Goal: Communication & Community: Answer question/provide support

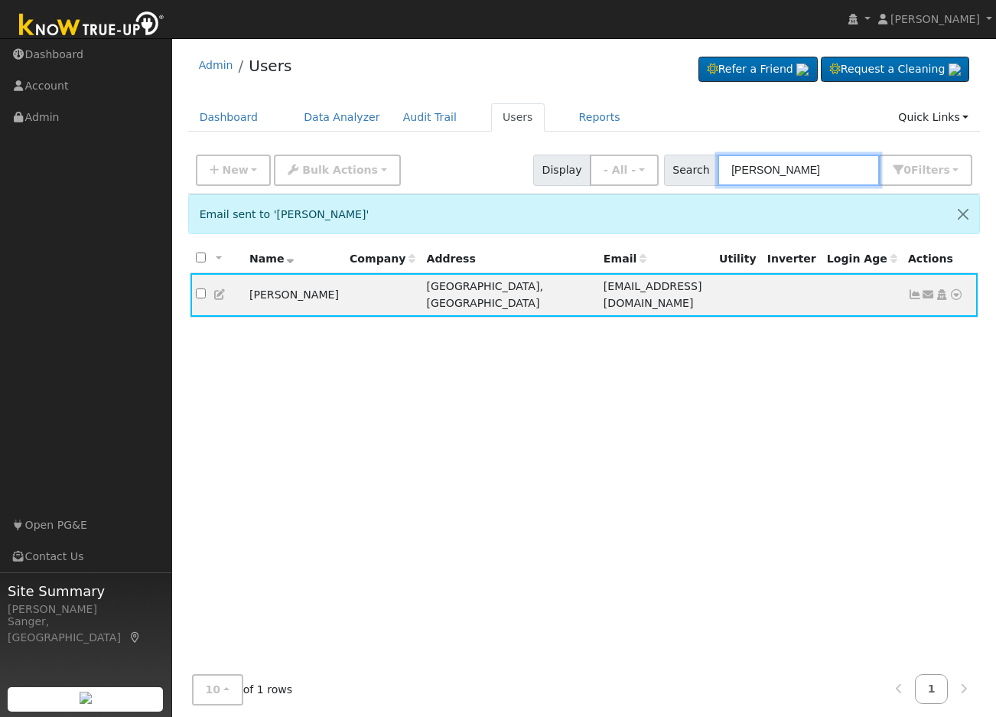
drag, startPoint x: 833, startPoint y: 176, endPoint x: 607, endPoint y: 171, distance: 226.5
click at [607, 171] on div "New Add User Quick Add Quick Connect Quick Convert Lead Bulk Actions Send Email…" at bounding box center [584, 167] width 783 height 37
paste input "[PERSON_NAME]"
type input "[PERSON_NAME]"
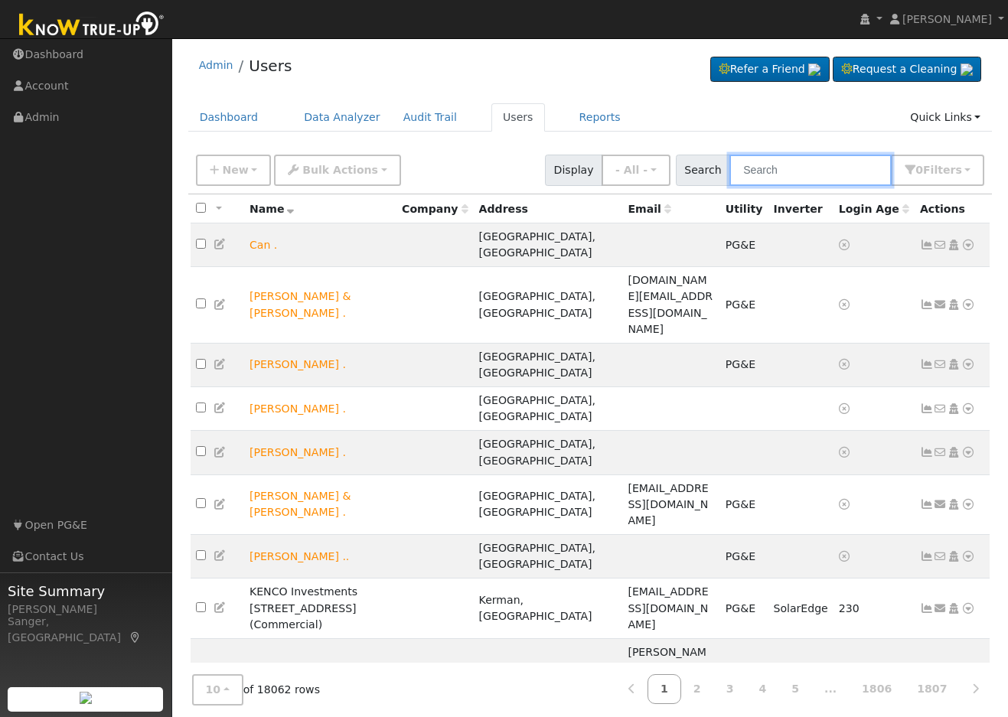
click at [815, 171] on input "text" at bounding box center [810, 170] width 162 height 31
paste input "[PERSON_NAME]"
type input "[PERSON_NAME]"
click at [786, 174] on input "text" at bounding box center [810, 170] width 162 height 31
paste input "[PERSON_NAME]"
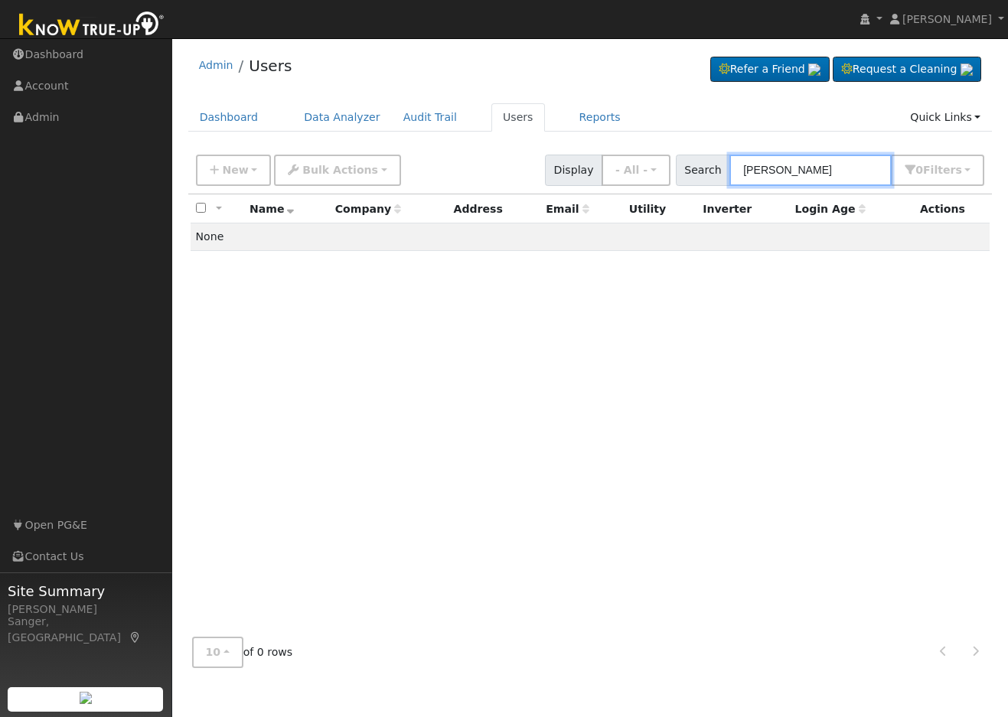
type input "[PERSON_NAME]"
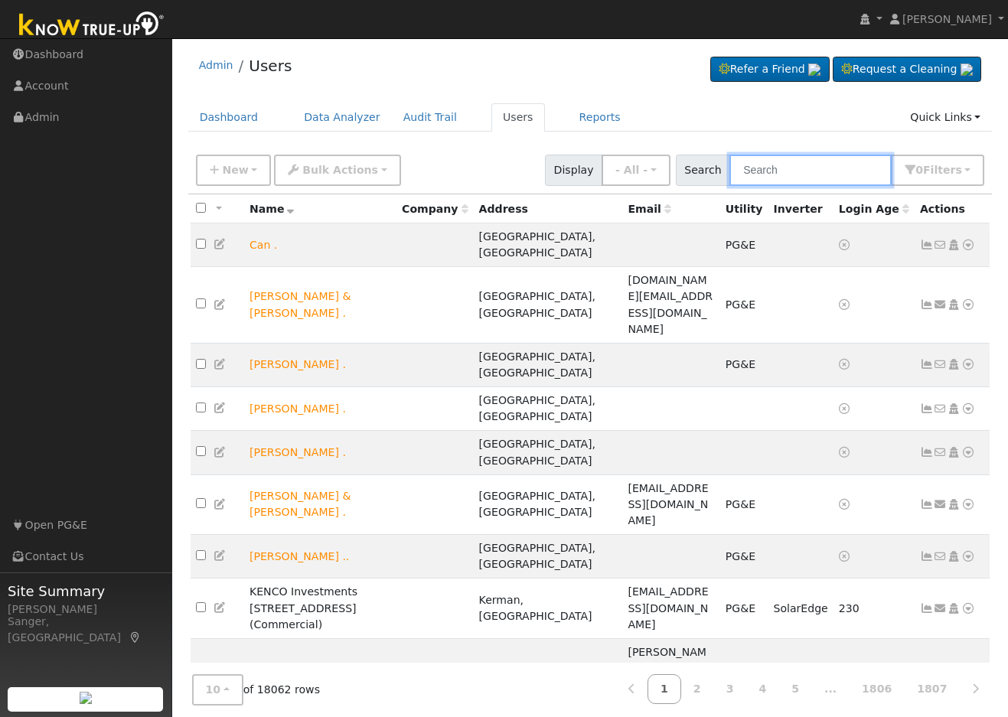
click at [811, 168] on input "text" at bounding box center [810, 170] width 162 height 31
paste input "[PERSON_NAME]"
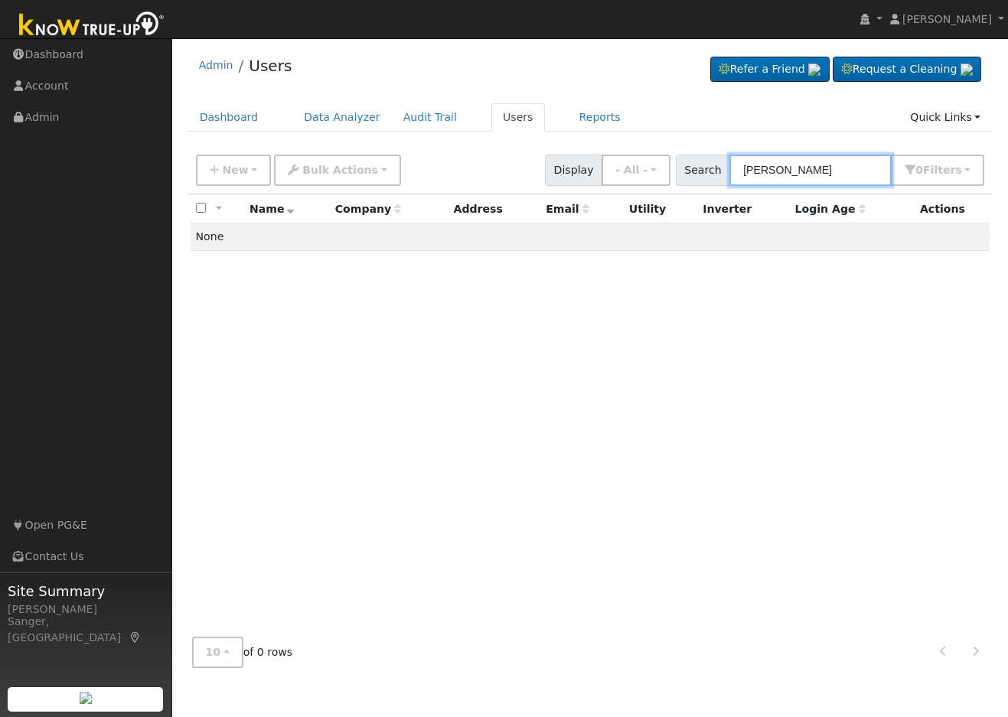
type input "[PERSON_NAME]"
click at [867, 174] on input "[PERSON_NAME]" at bounding box center [810, 170] width 162 height 31
drag, startPoint x: 863, startPoint y: 172, endPoint x: 666, endPoint y: 173, distance: 197.4
click at [666, 173] on div "New Add User Quick Add Quick Connect Quick Convert Lead Bulk Actions Send Email…" at bounding box center [590, 167] width 794 height 37
paste input "[PERSON_NAME]"
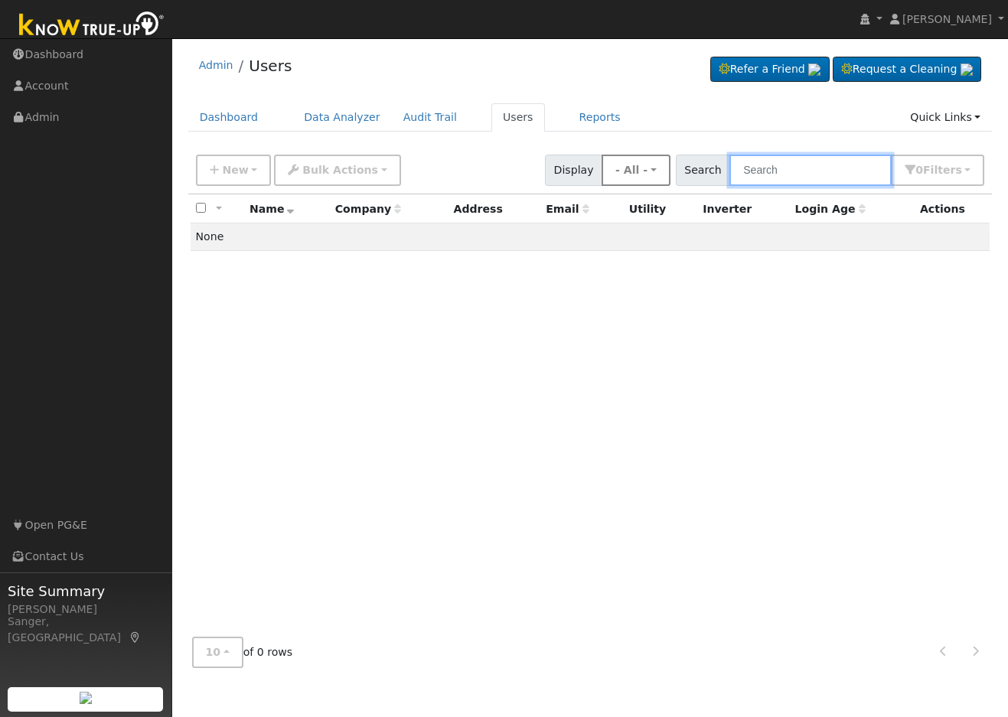
type input "[PERSON_NAME]"
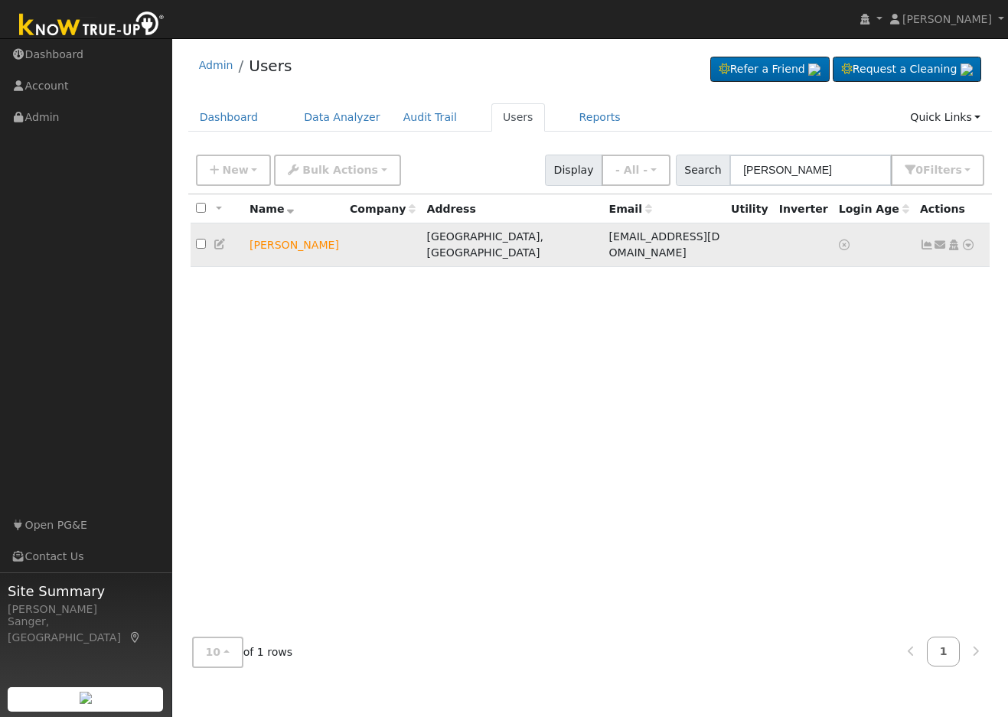
click at [940, 239] on icon at bounding box center [940, 244] width 14 height 11
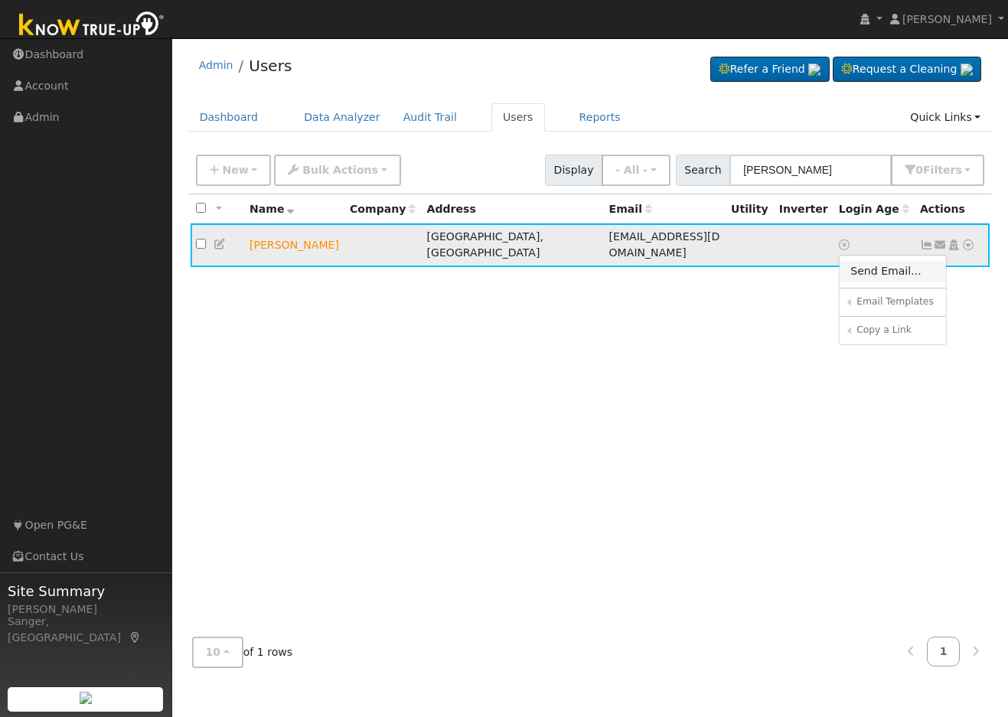
click at [906, 269] on link "Send Email..." at bounding box center [892, 271] width 106 height 21
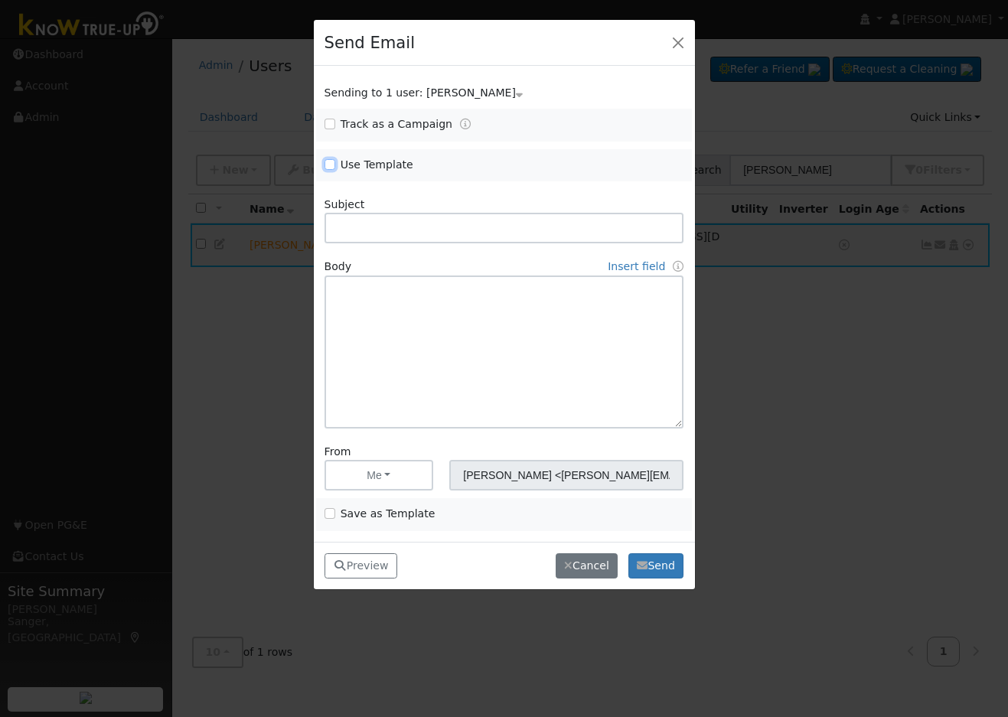
click at [327, 166] on input "Use Template" at bounding box center [329, 164] width 11 height 11
checkbox input "true"
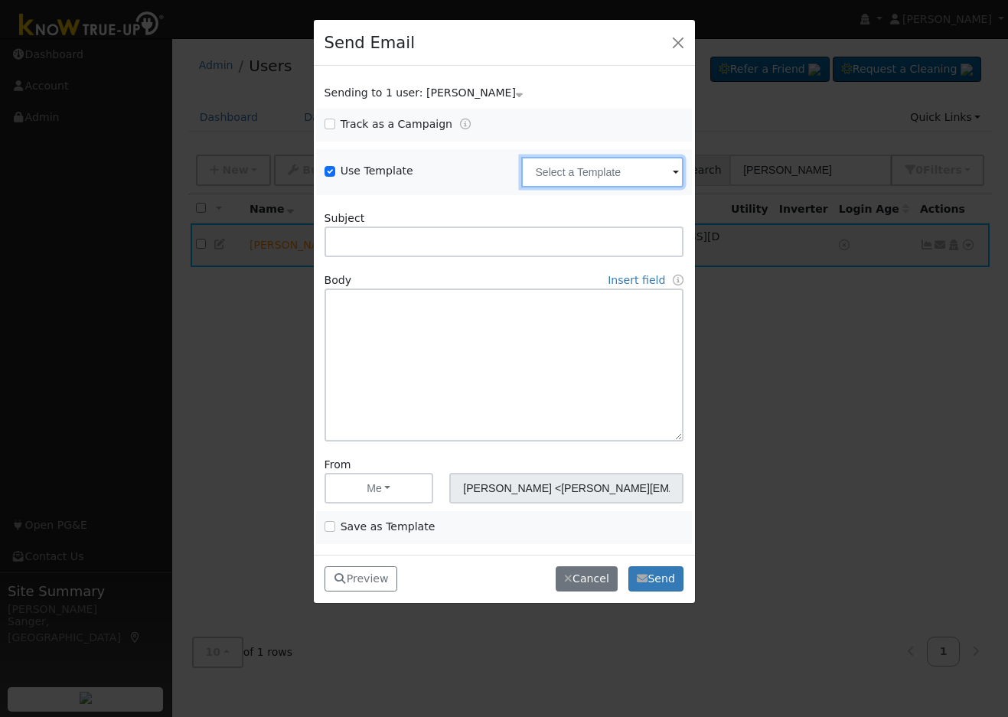
click at [559, 163] on input "text" at bounding box center [602, 172] width 162 height 31
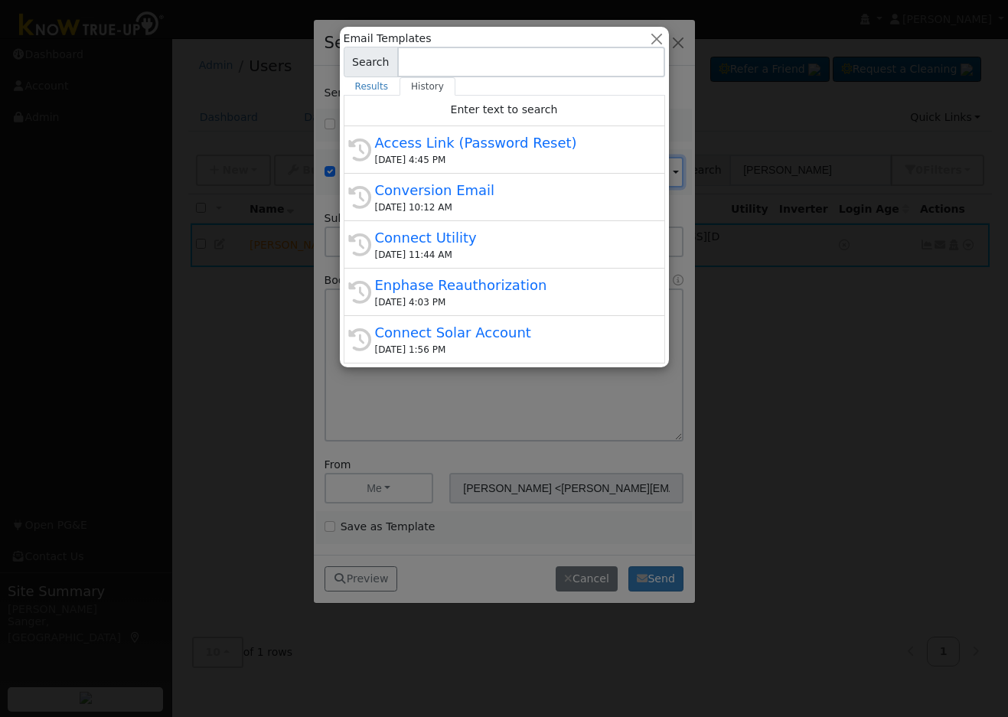
drag, startPoint x: 487, startPoint y: 193, endPoint x: 496, endPoint y: 207, distance: 16.8
click at [487, 194] on div "Conversion Email" at bounding box center [511, 190] width 272 height 21
type input "Conversion Email"
type input "Connect Your Utility Account"
type textarea "Dear {user_fname}, The first step is to connect your electric utility account. …"
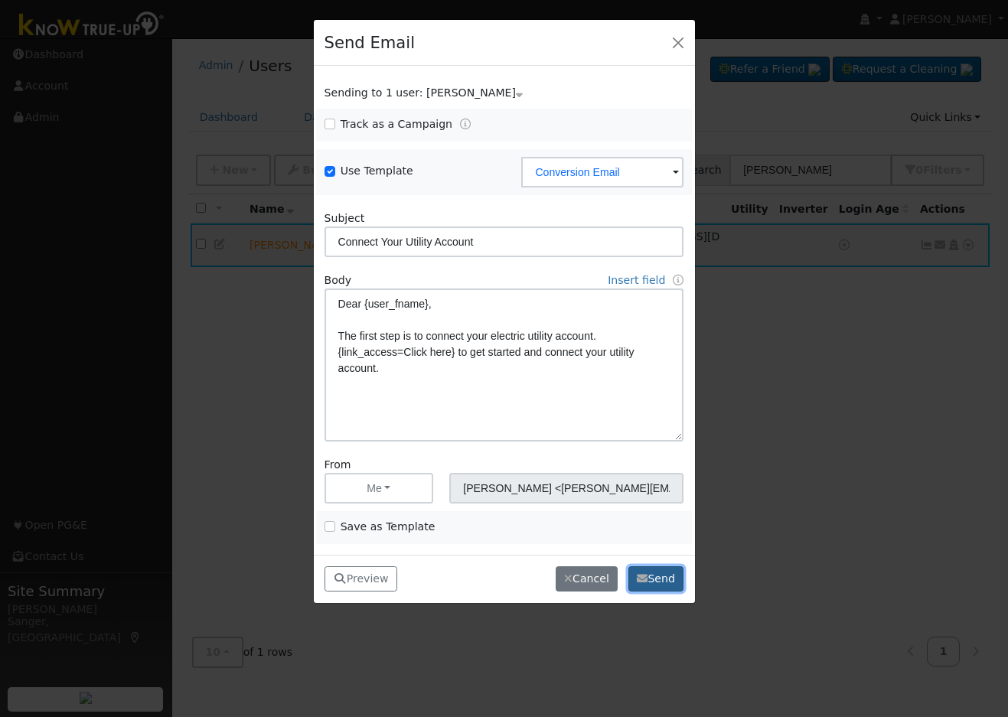
click at [676, 580] on button "Send" at bounding box center [656, 579] width 56 height 26
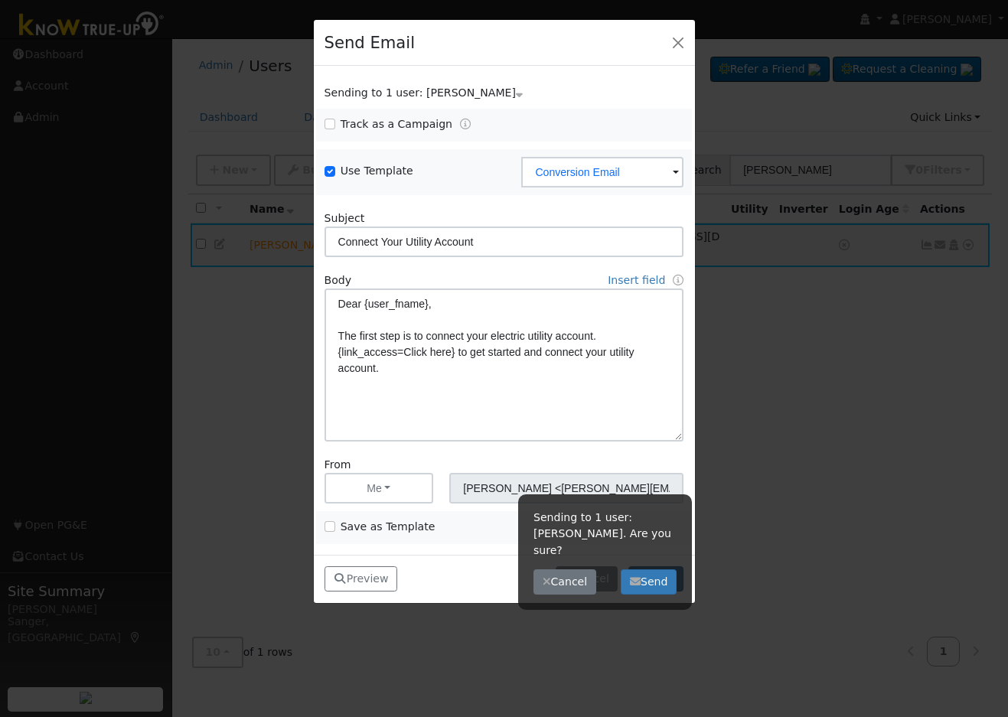
click at [676, 580] on div "Sending to 1 user: [PERSON_NAME]. Are you sure? Cancel Send" at bounding box center [605, 552] width 174 height 116
click at [669, 572] on button "Send" at bounding box center [649, 582] width 56 height 26
